Goal: Task Accomplishment & Management: Complete application form

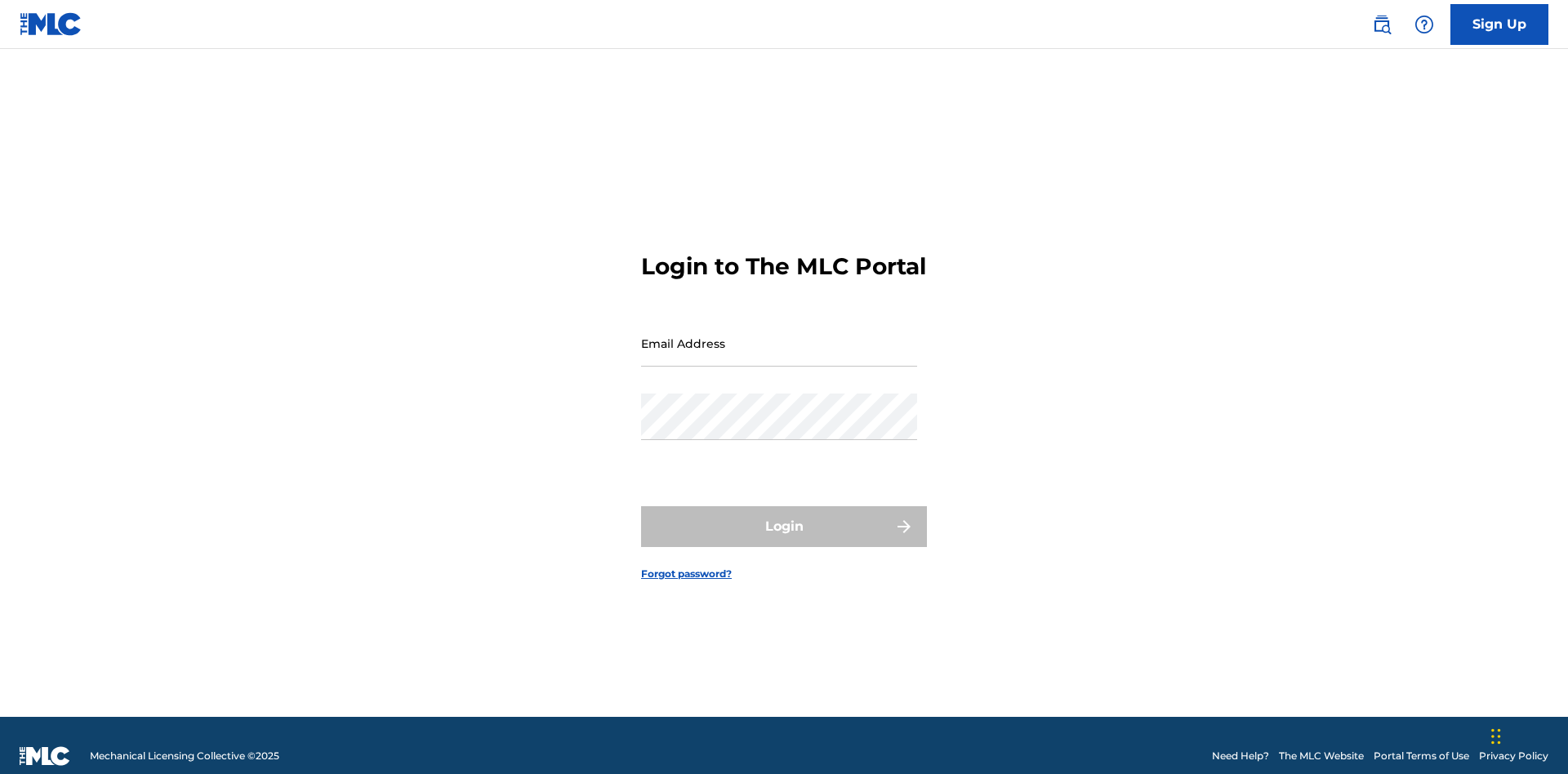
scroll to position [21, 0]
click at [779, 336] on input "Email Address" at bounding box center [779, 343] width 276 height 47
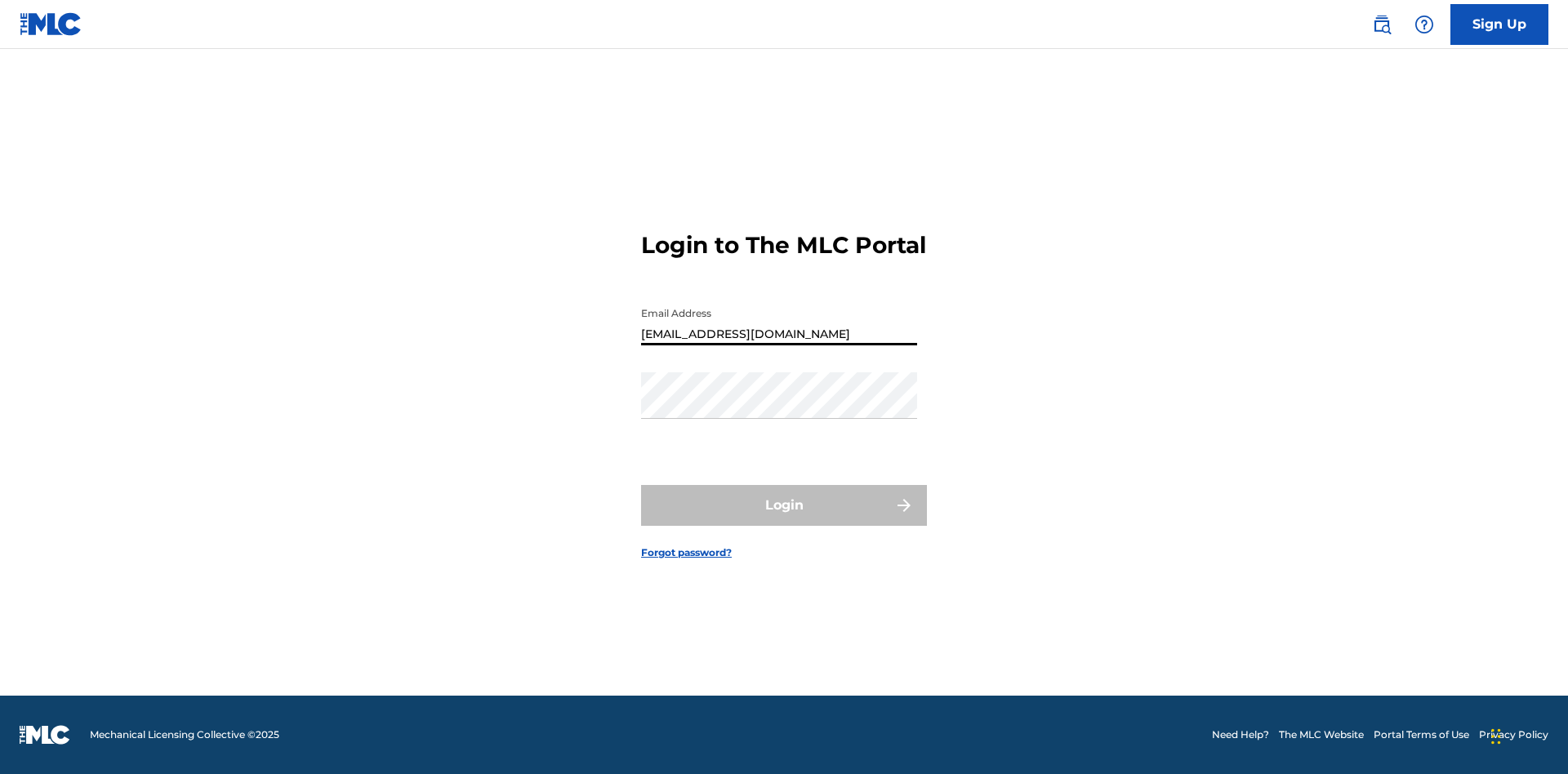
type input "[EMAIL_ADDRESS][DOMAIN_NAME]"
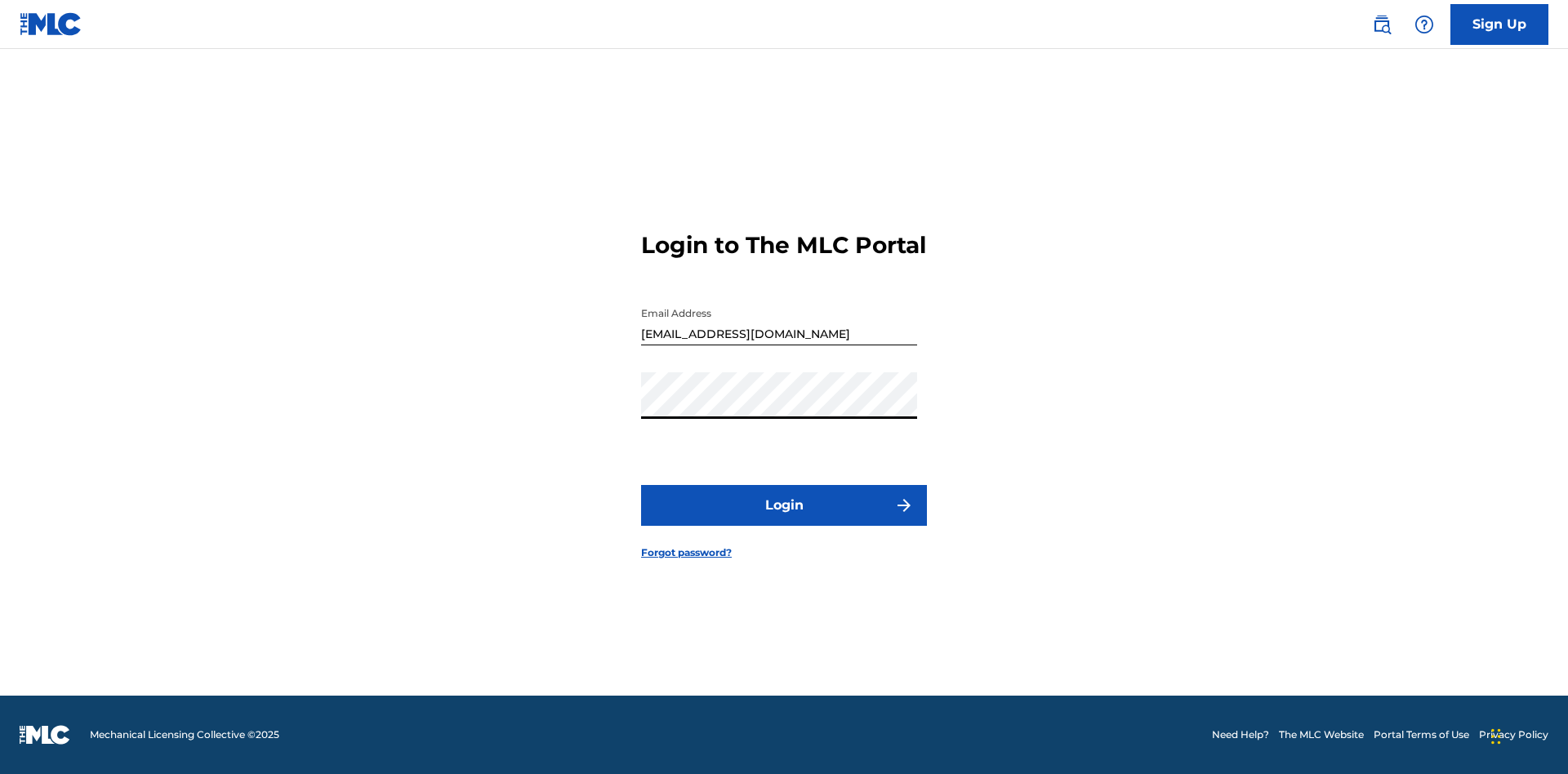
click at [784, 519] on button "Login" at bounding box center [784, 505] width 286 height 41
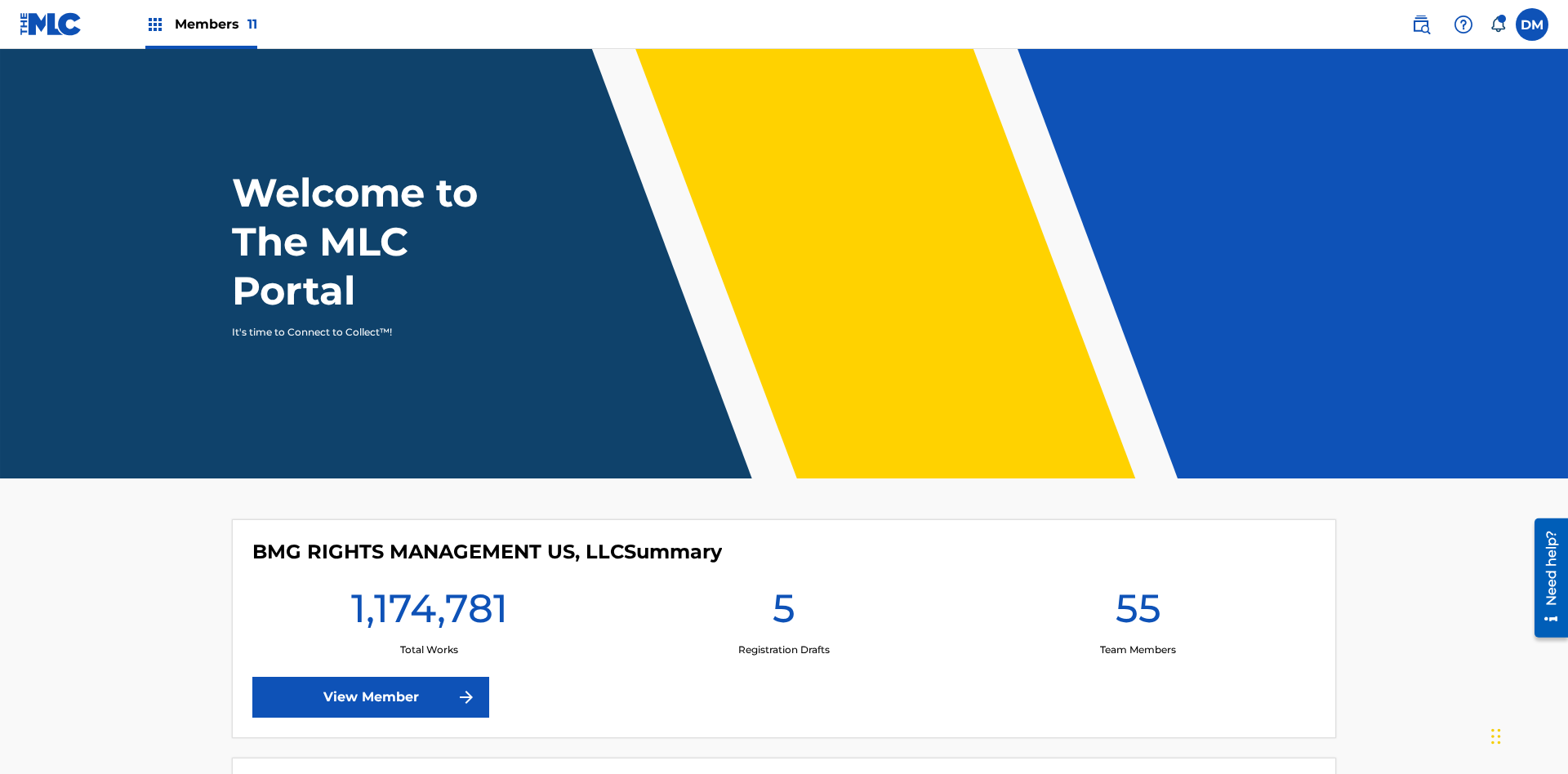
scroll to position [70, 0]
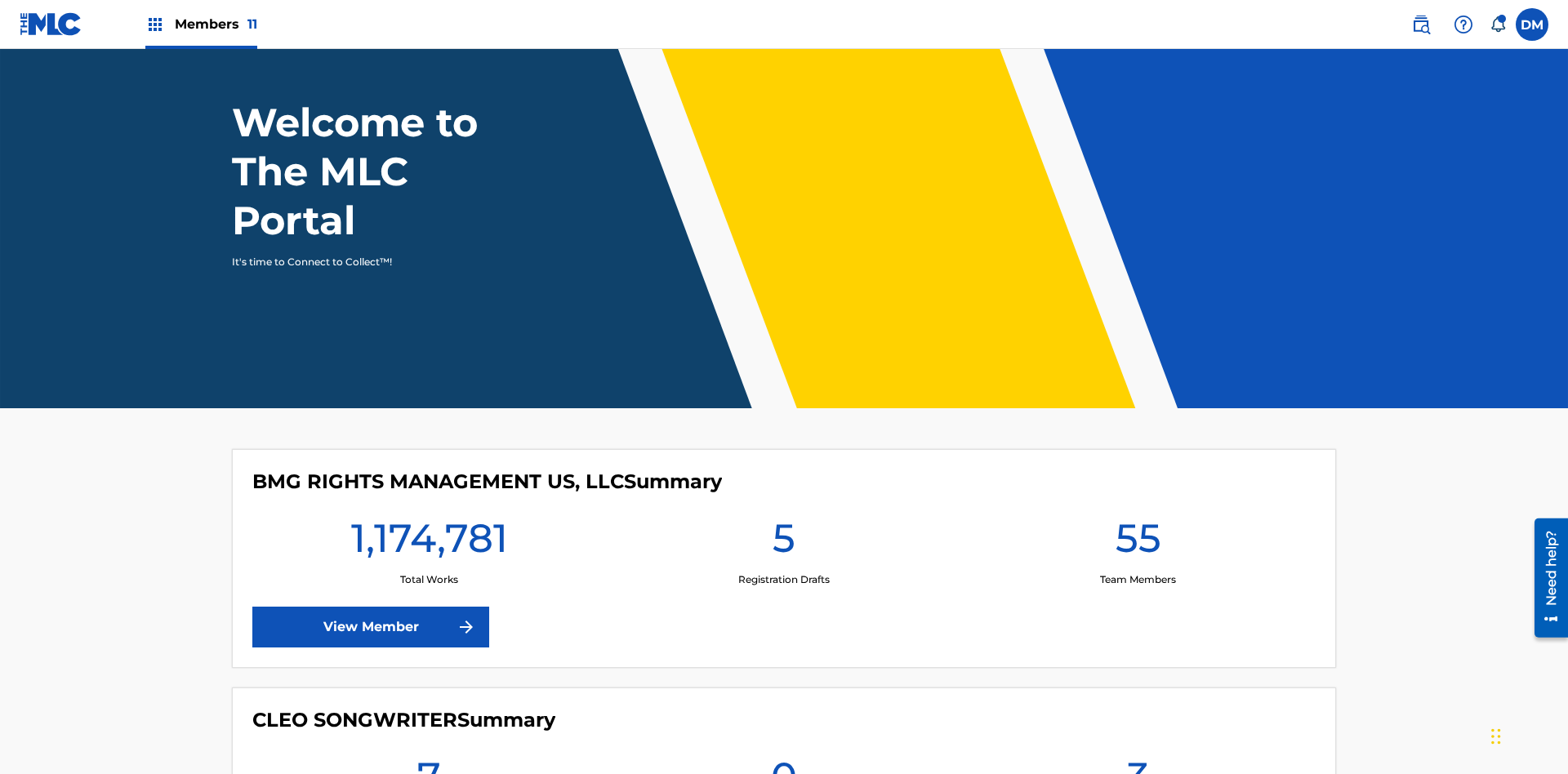
click at [200, 23] on span "Members 11" at bounding box center [215, 24] width 82 height 19
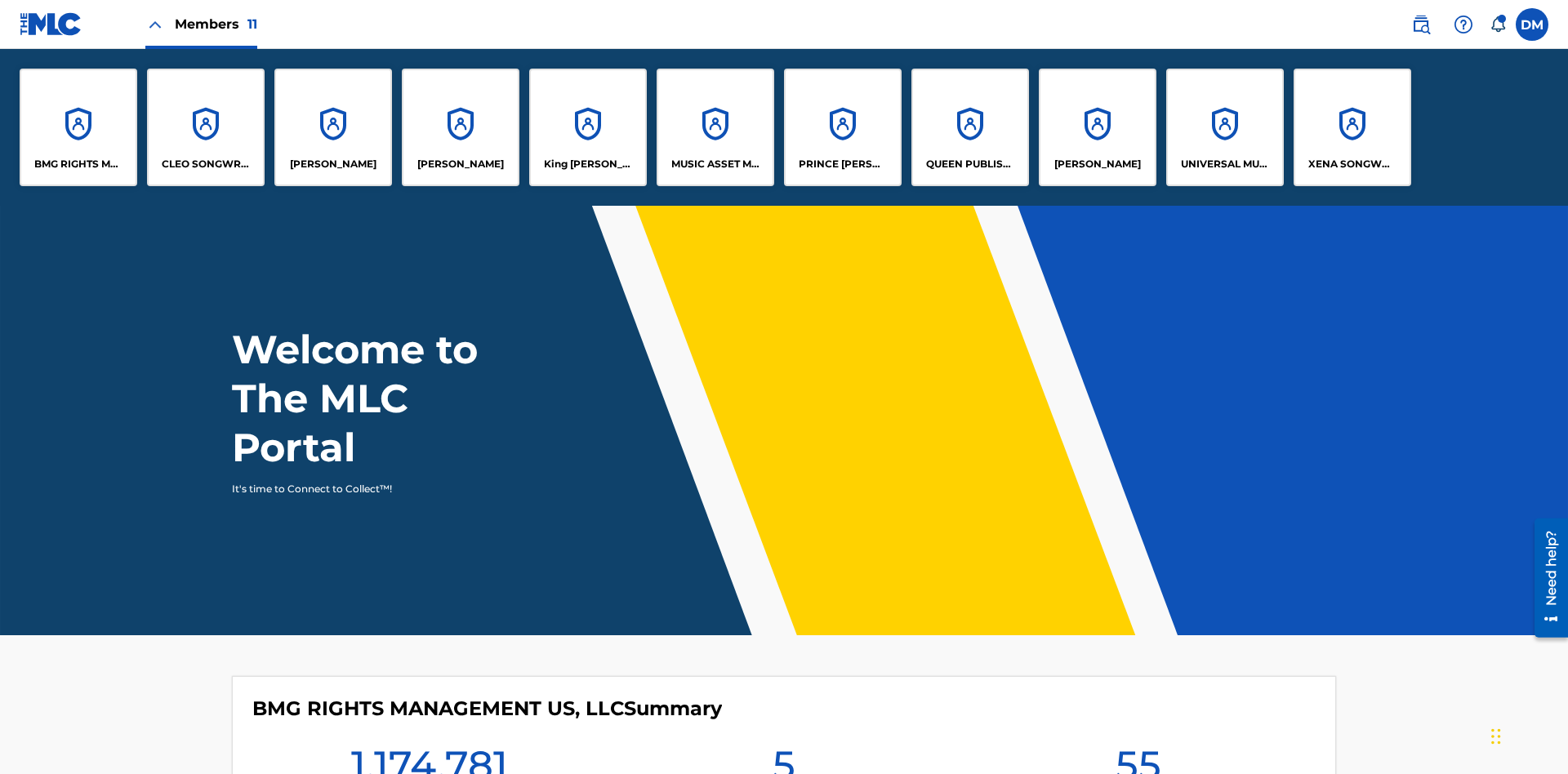
click at [1224, 164] on p "UNIVERSAL MUSIC PUB GROUP" at bounding box center [1225, 164] width 89 height 15
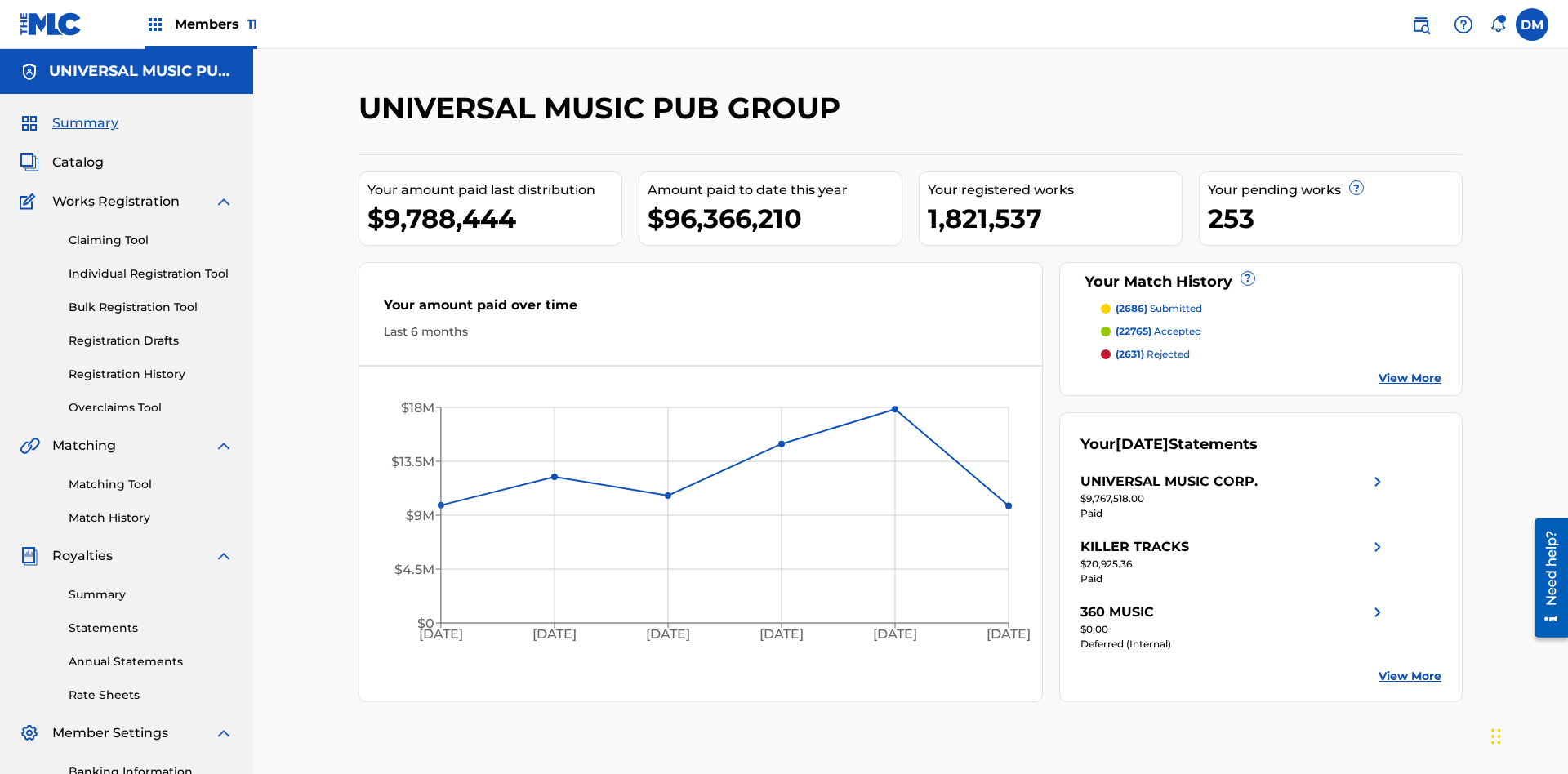
click at [151, 266] on link "Individual Registration Tool" at bounding box center [151, 274] width 165 height 17
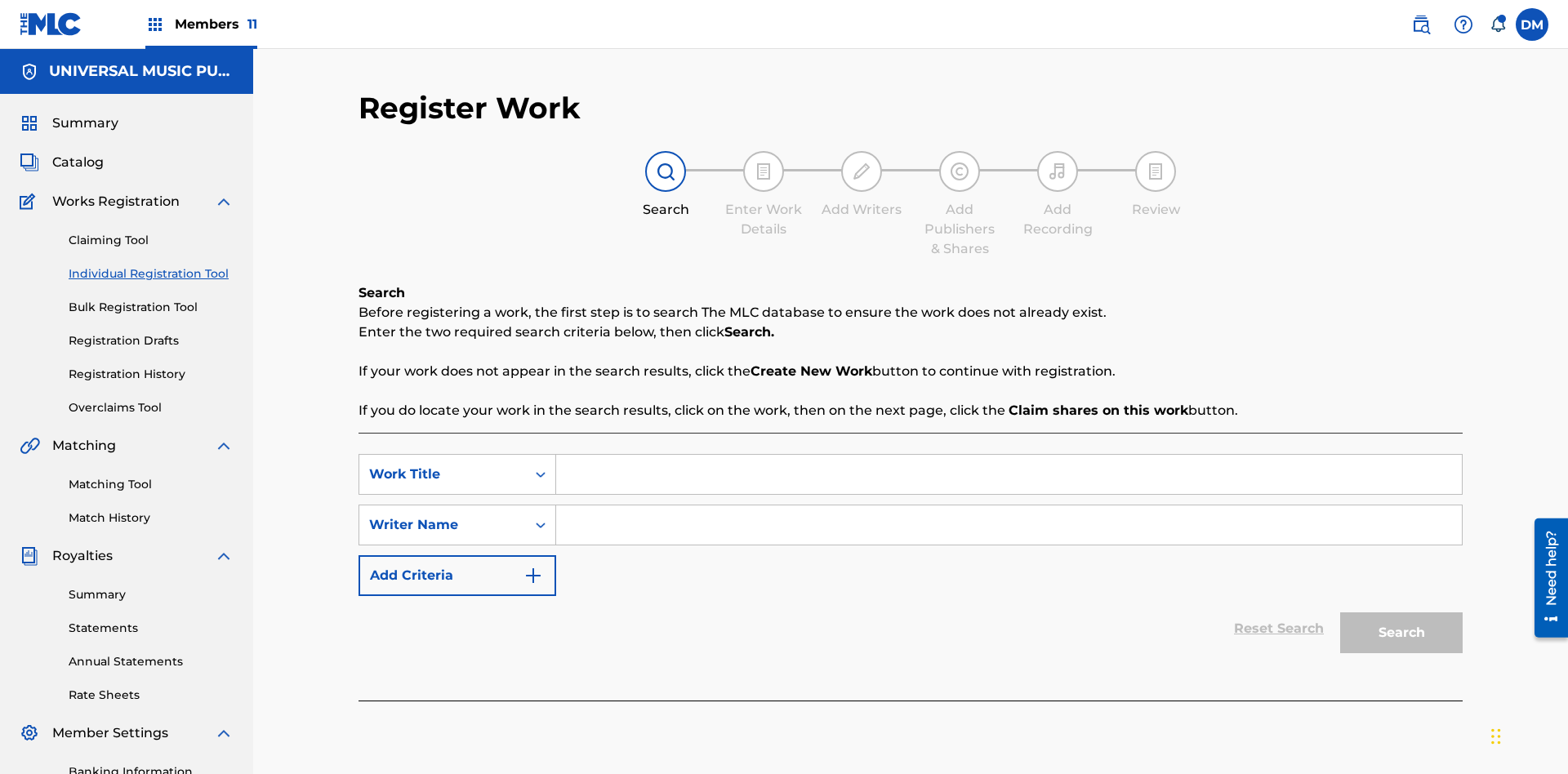
click at [1009, 455] on input "Search Form" at bounding box center [1009, 475] width 905 height 39
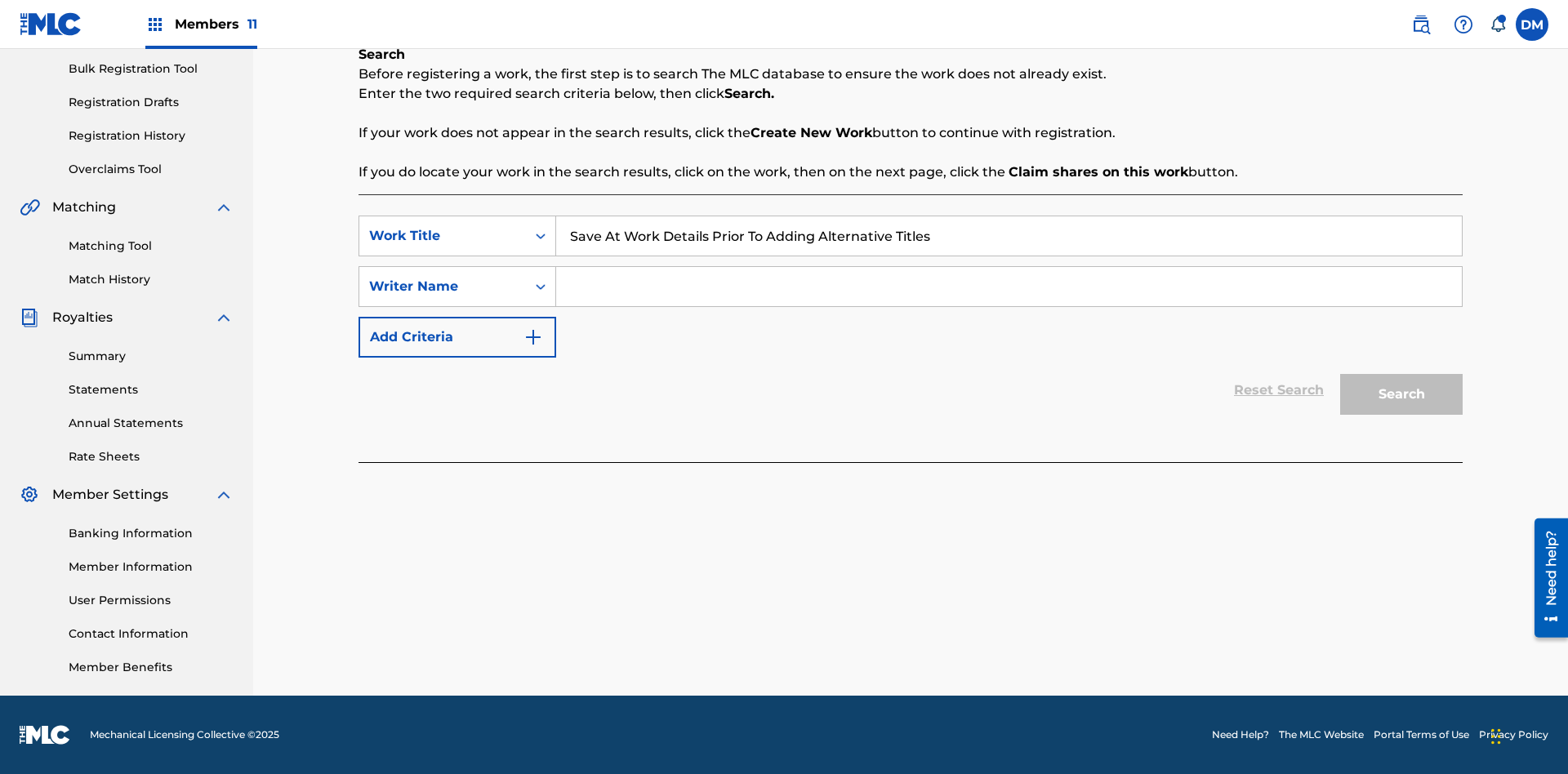
type input "Save At Work Details Prior To Adding Alternative Titles"
click at [1009, 286] on input "Search Form" at bounding box center [1009, 286] width 905 height 39
type input "QWERTYUIOP"
click at [1401, 394] on button "Search" at bounding box center [1400, 394] width 122 height 41
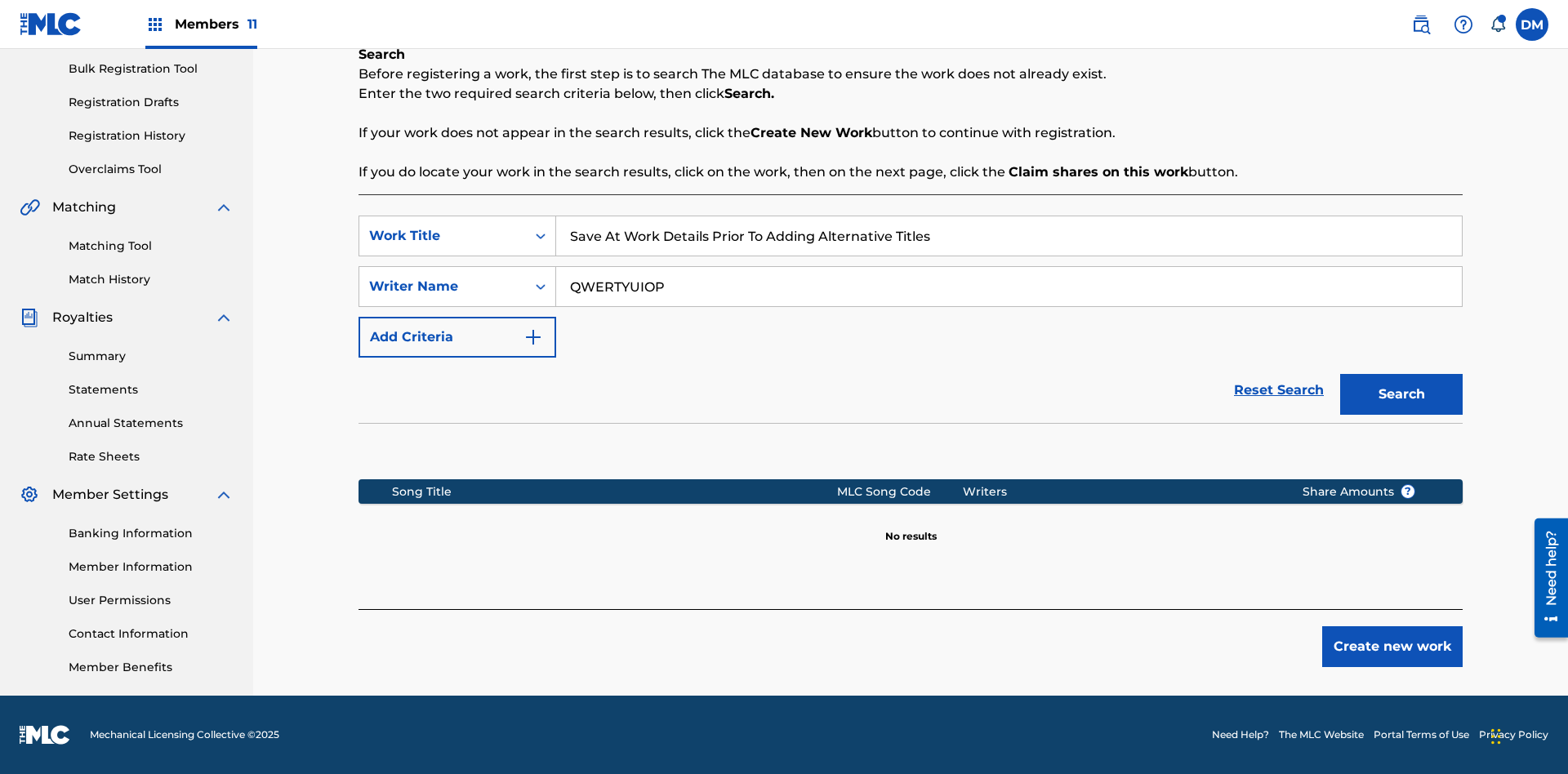
click at [1392, 647] on button "Create new work" at bounding box center [1392, 647] width 141 height 41
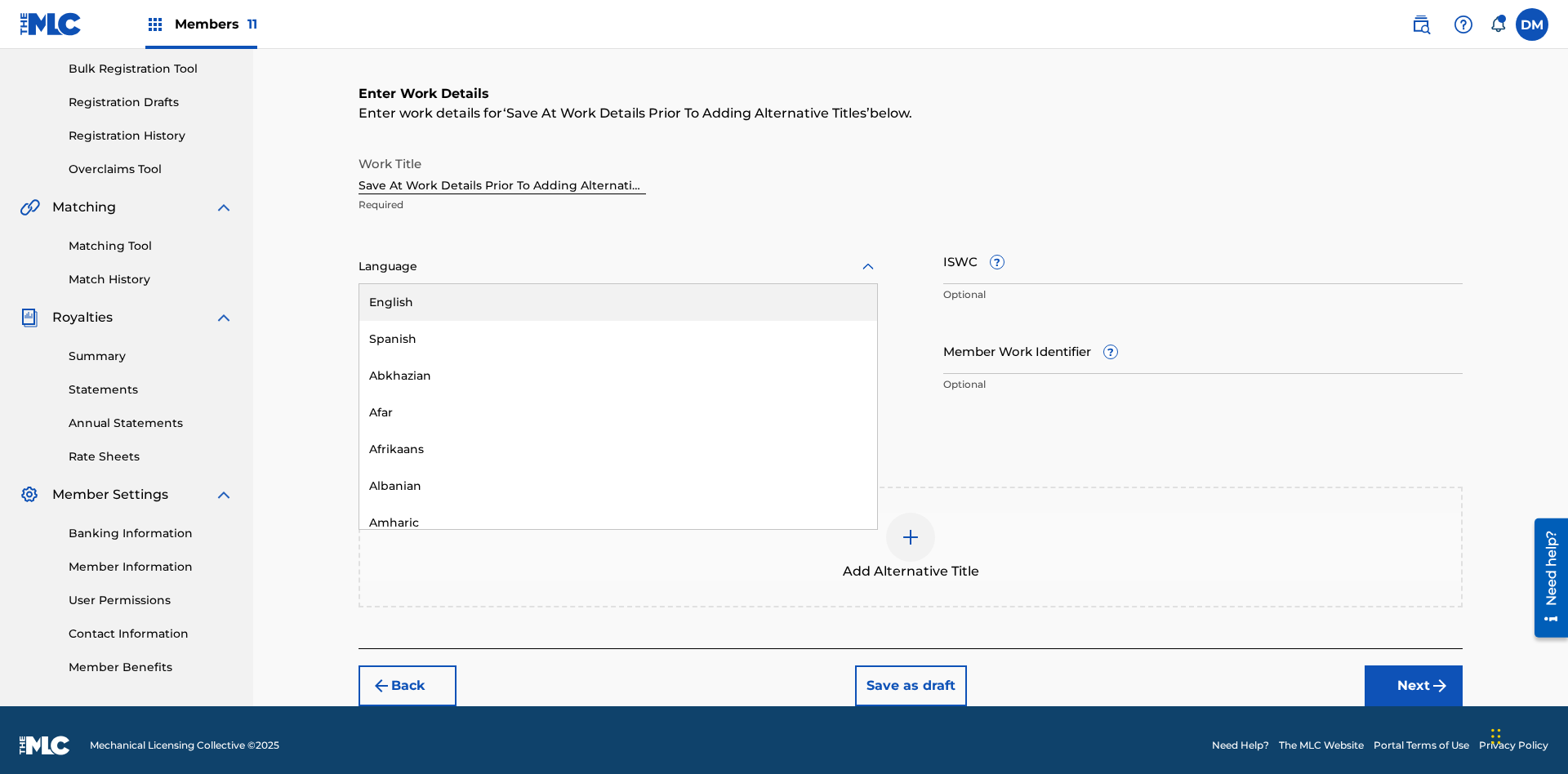
click at [618, 402] on div "Afar" at bounding box center [617, 412] width 517 height 36
click at [1203, 339] on input "Member Work Identifier ?" at bounding box center [1203, 351] width 519 height 47
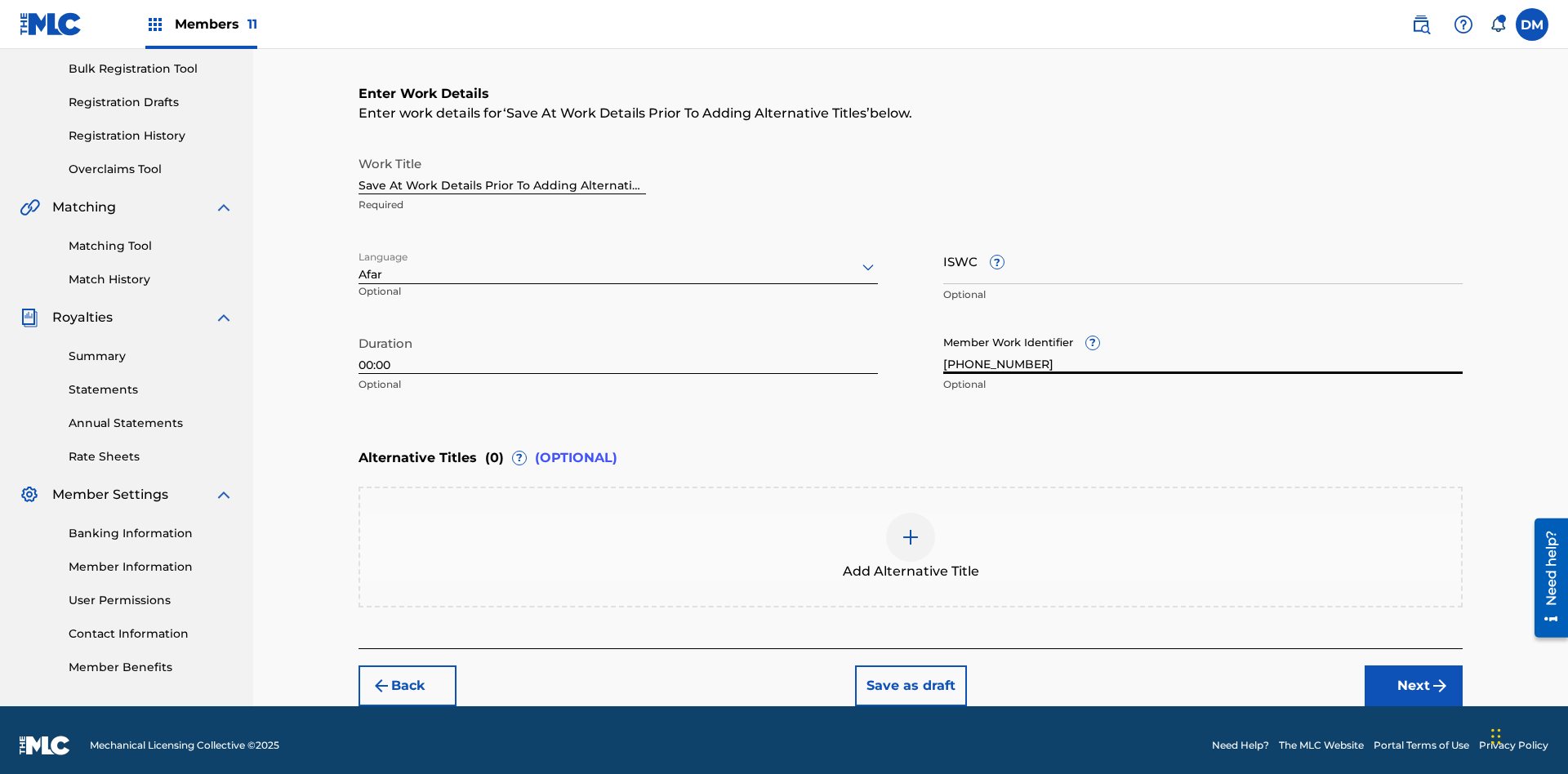
click at [1203, 250] on input "ISWC ?" at bounding box center [1203, 261] width 519 height 47
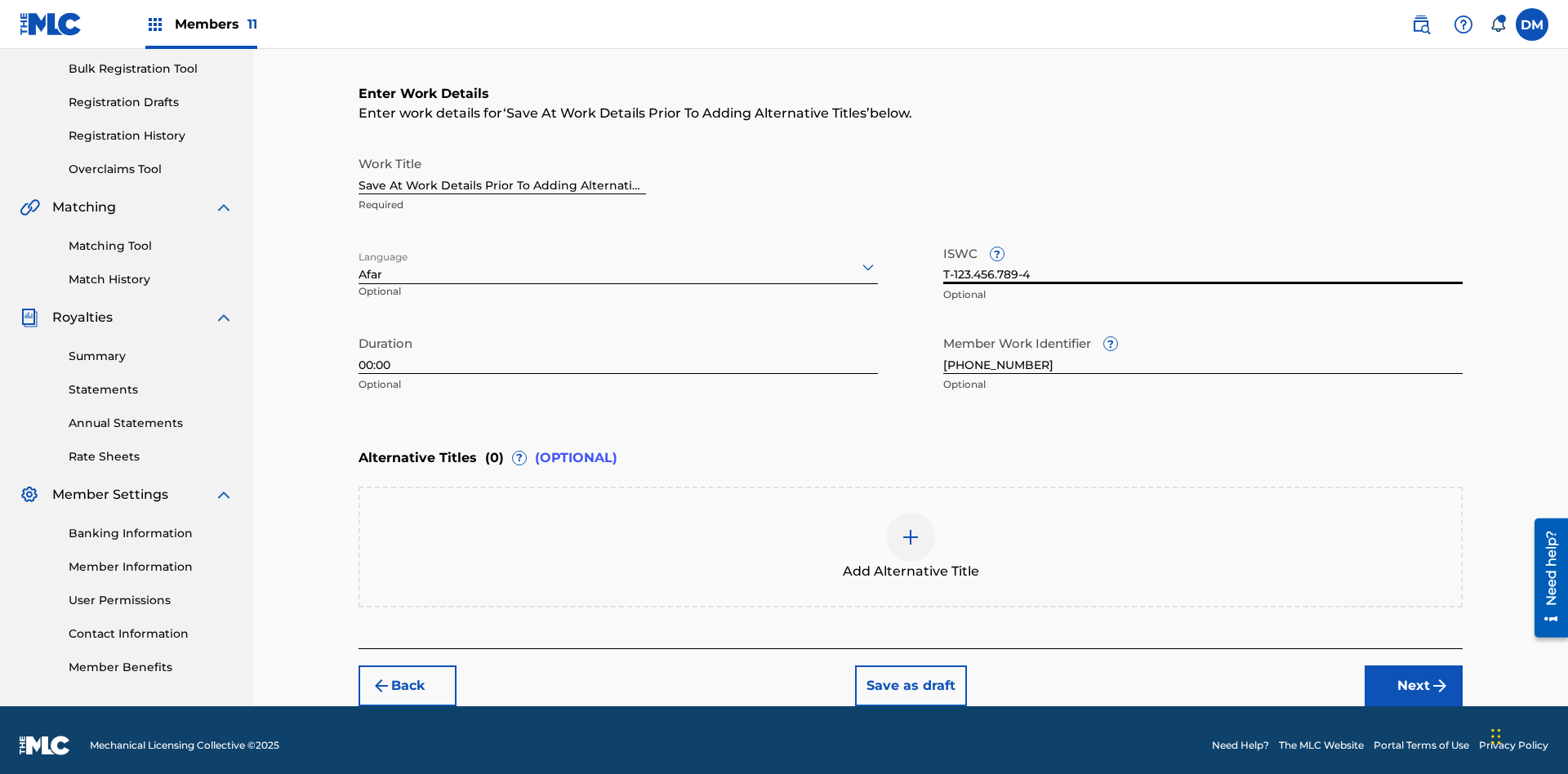
click at [910, 675] on button "Save as draft" at bounding box center [911, 686] width 112 height 41
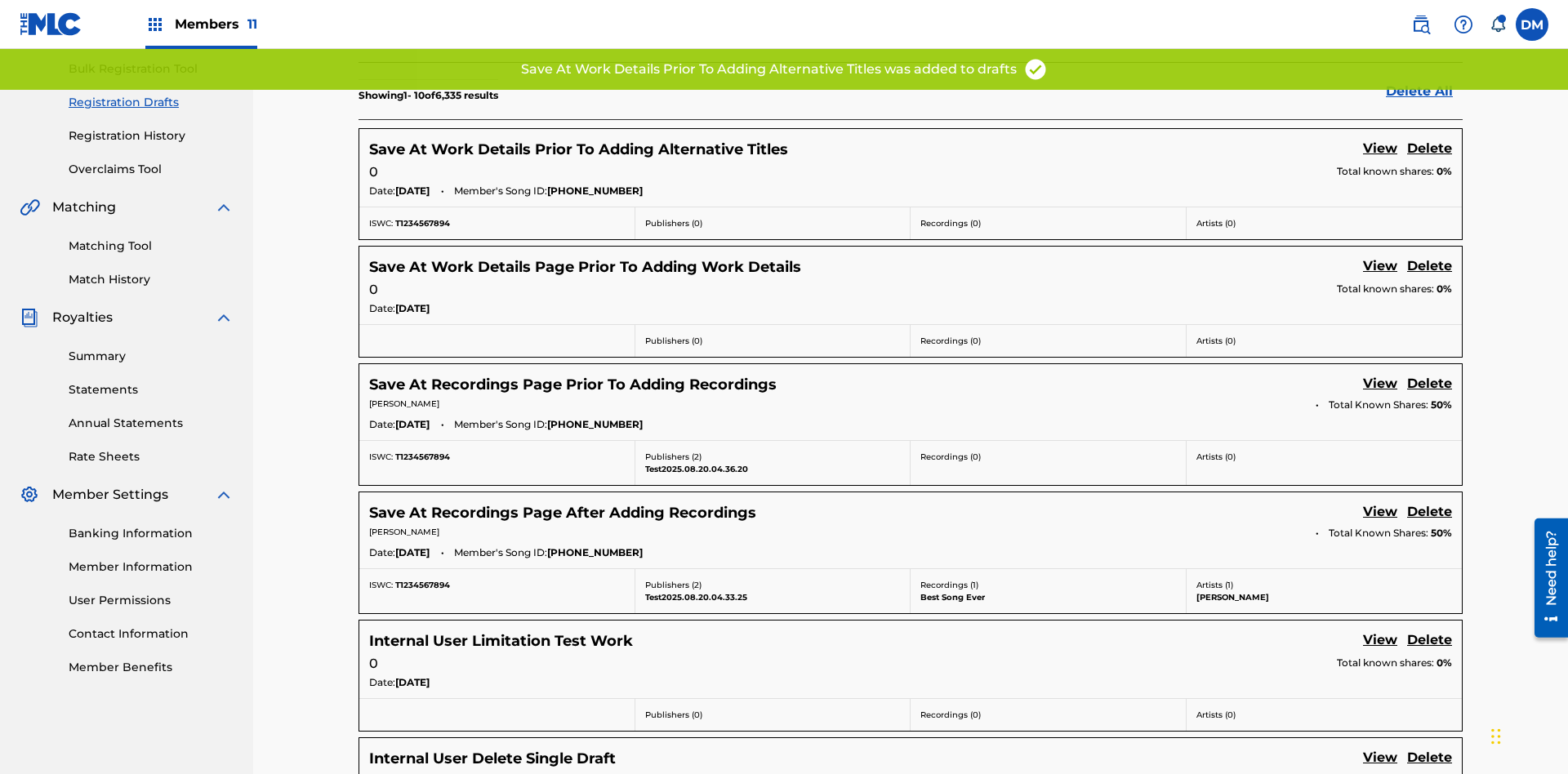
click at [1380, 139] on link "View" at bounding box center [1380, 150] width 34 height 22
